Goal: Task Accomplishment & Management: Manage account settings

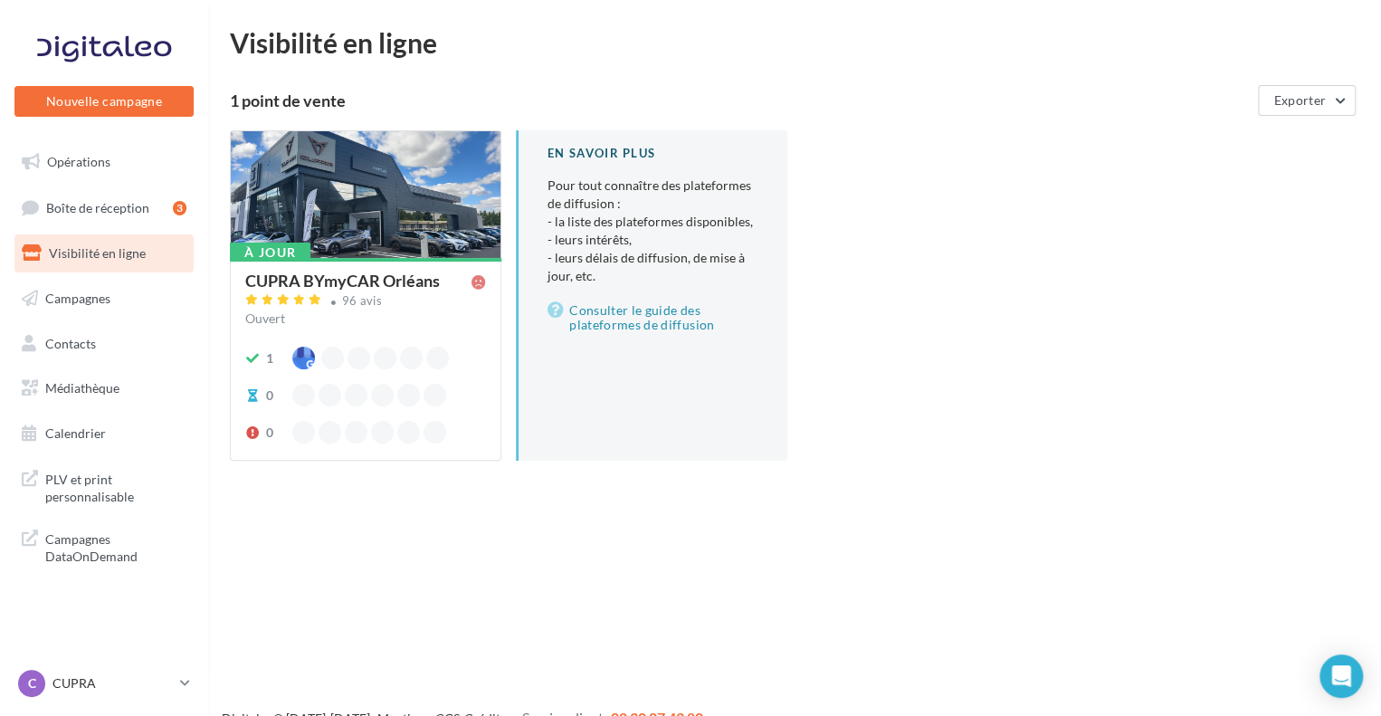
click at [1070, 178] on div "À jour CUPRA BYmyCAR Orléans 96 avis Ouvert 1 0 0 En savoir plus Pour tout conn…" at bounding box center [802, 309] width 1144 height 359
click at [98, 687] on p "CUPRA" at bounding box center [112, 683] width 120 height 18
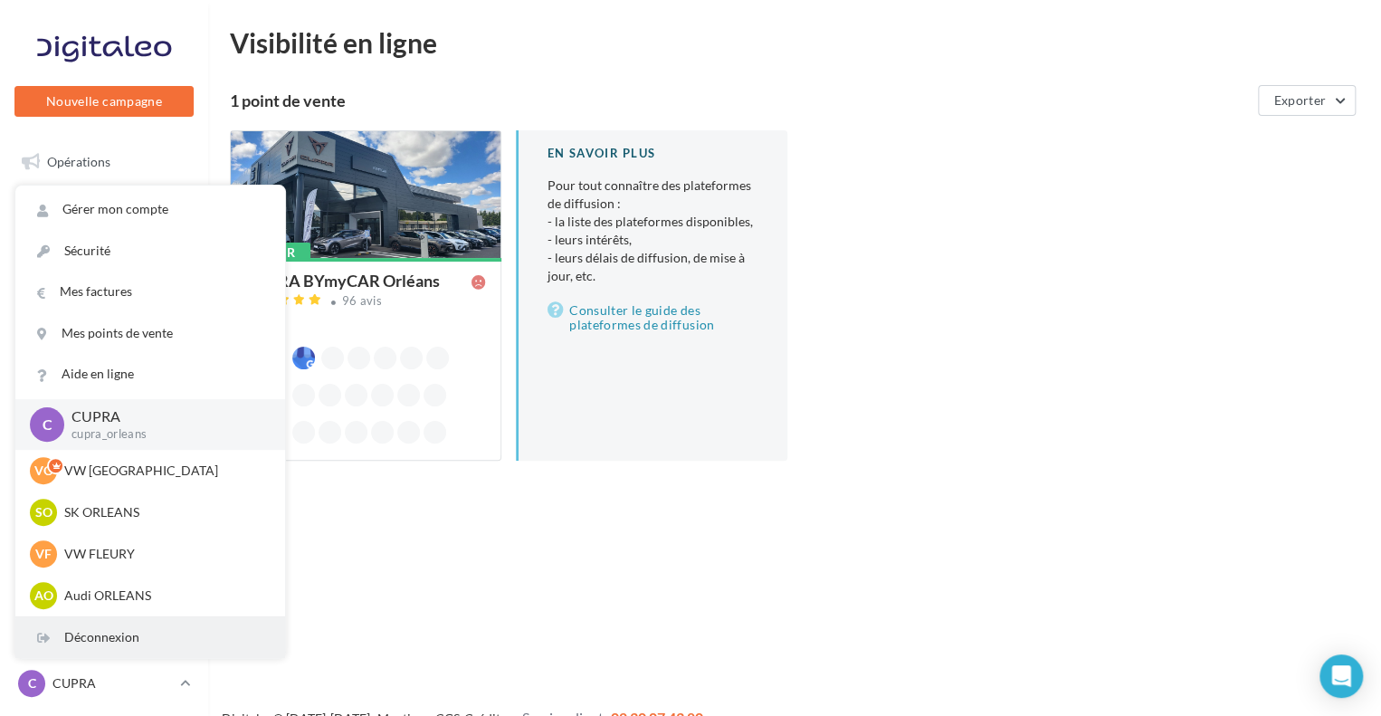
click at [130, 645] on div "Déconnexion" at bounding box center [150, 637] width 270 height 41
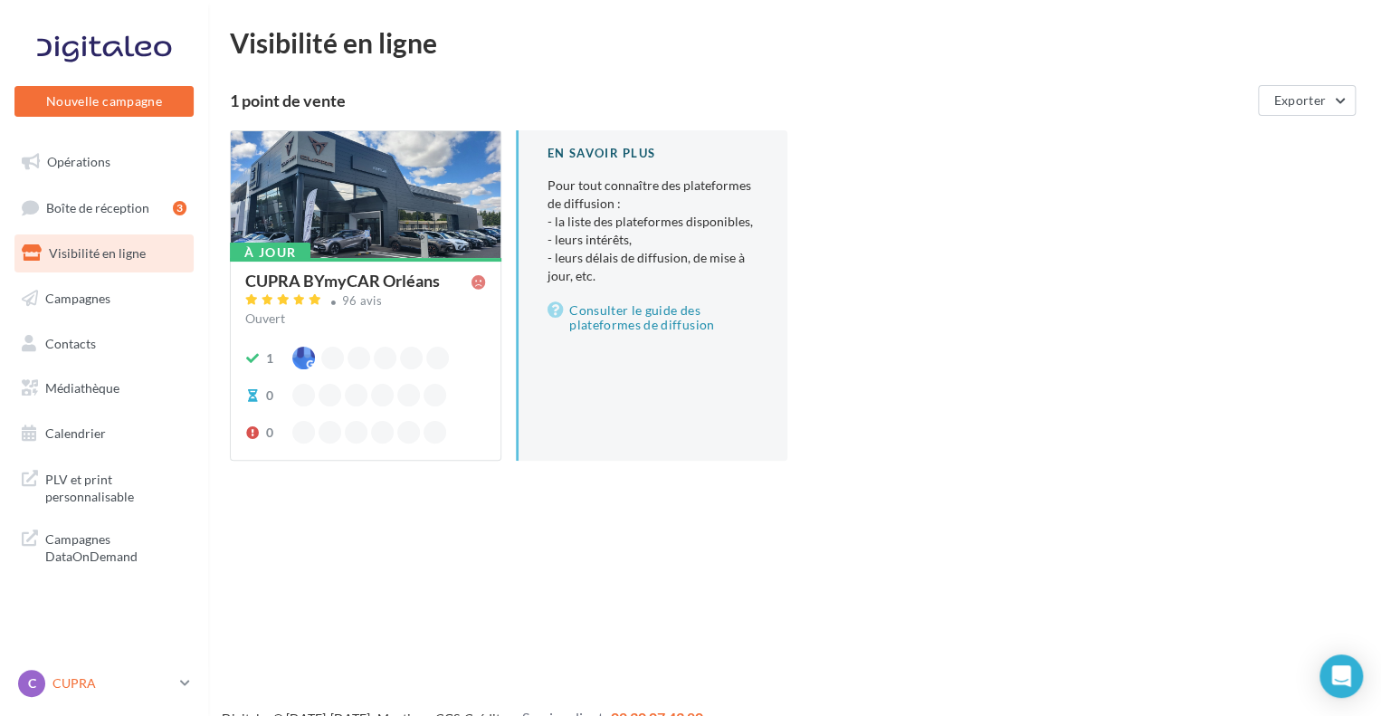
click at [95, 692] on div "C CUPRA cupra_orleans" at bounding box center [95, 683] width 155 height 27
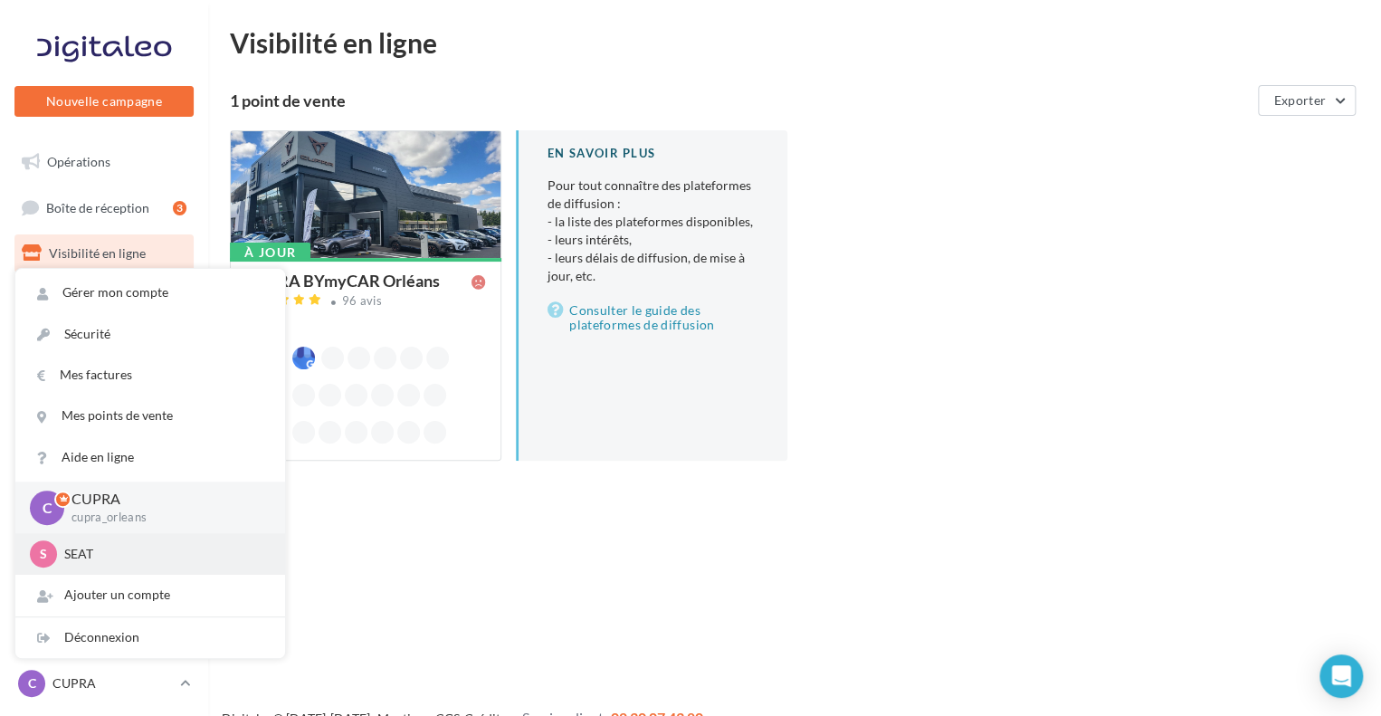
click at [129, 547] on p "SEAT" at bounding box center [163, 554] width 199 height 18
